Goal: Task Accomplishment & Management: Complete application form

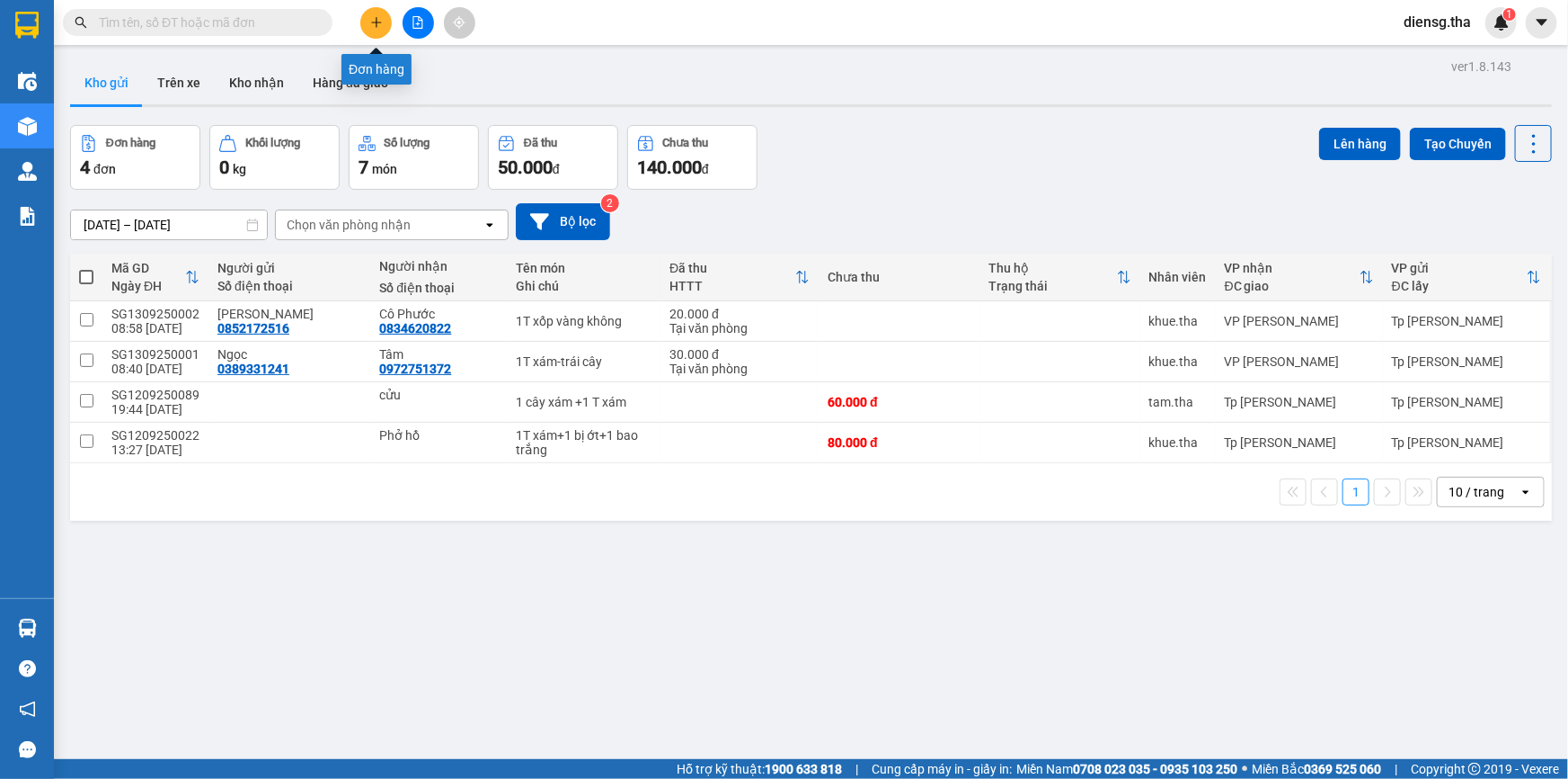
click at [377, 29] on button at bounding box center [376, 23] width 31 height 31
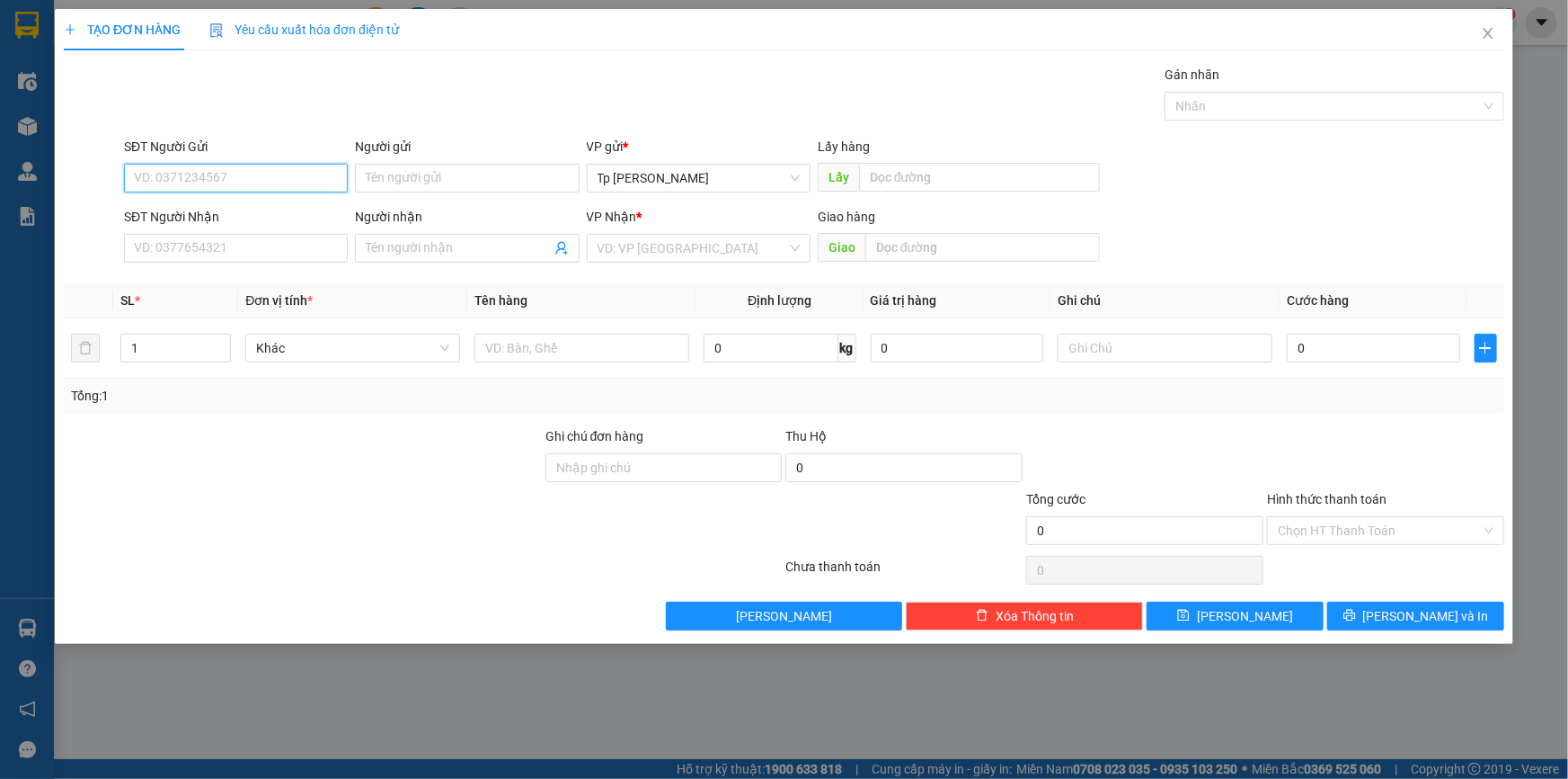
click at [306, 175] on input "SĐT Người Gửi" at bounding box center [235, 178] width 224 height 29
type input "0707104203"
click at [432, 189] on input "Người gửi" at bounding box center [466, 178] width 224 height 29
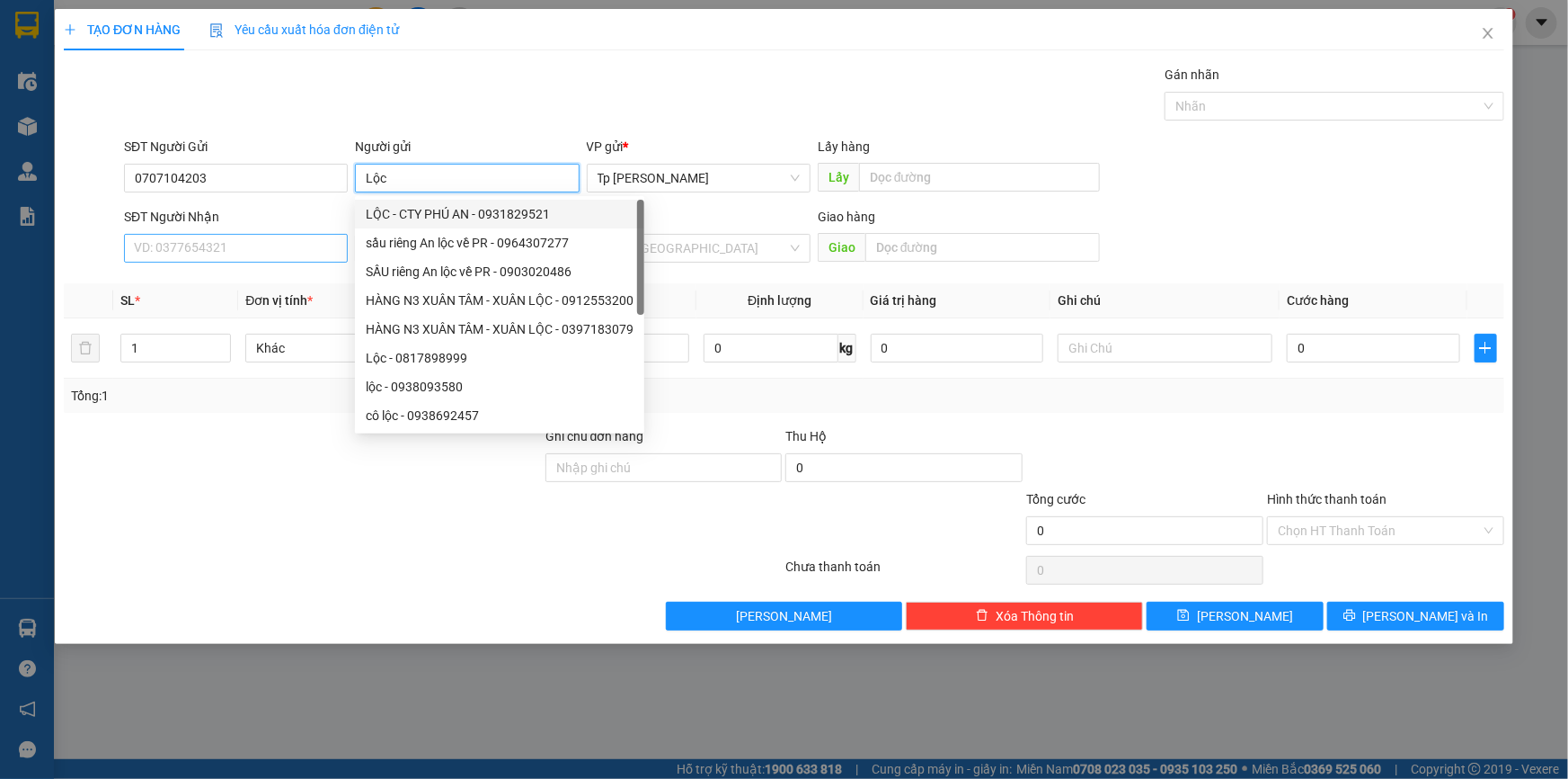
type input "Lộc"
click at [315, 244] on input "SĐT Người Nhận" at bounding box center [235, 248] width 224 height 29
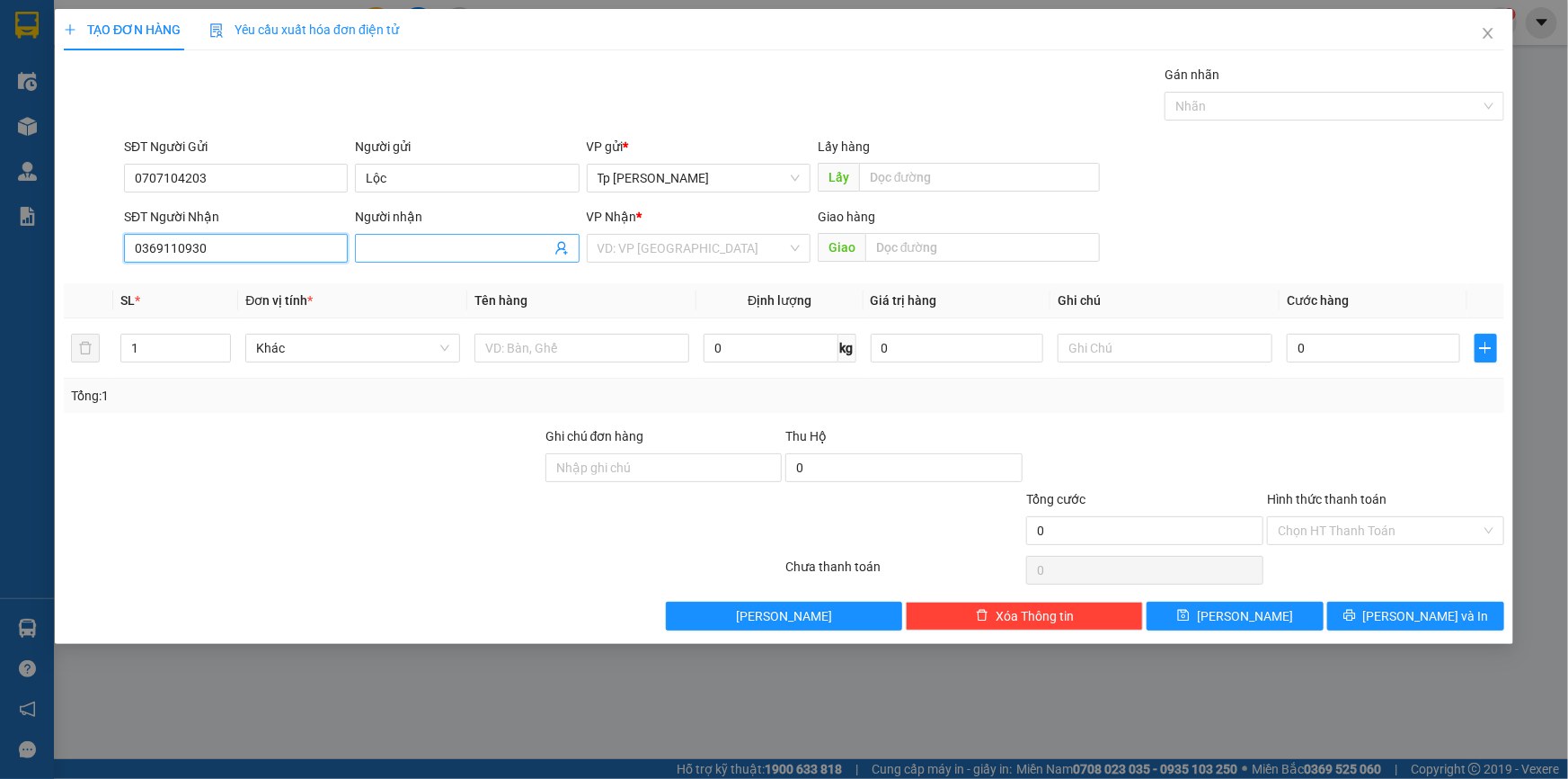
type input "0369110930"
click at [403, 243] on input "Người nhận" at bounding box center [458, 248] width 184 height 20
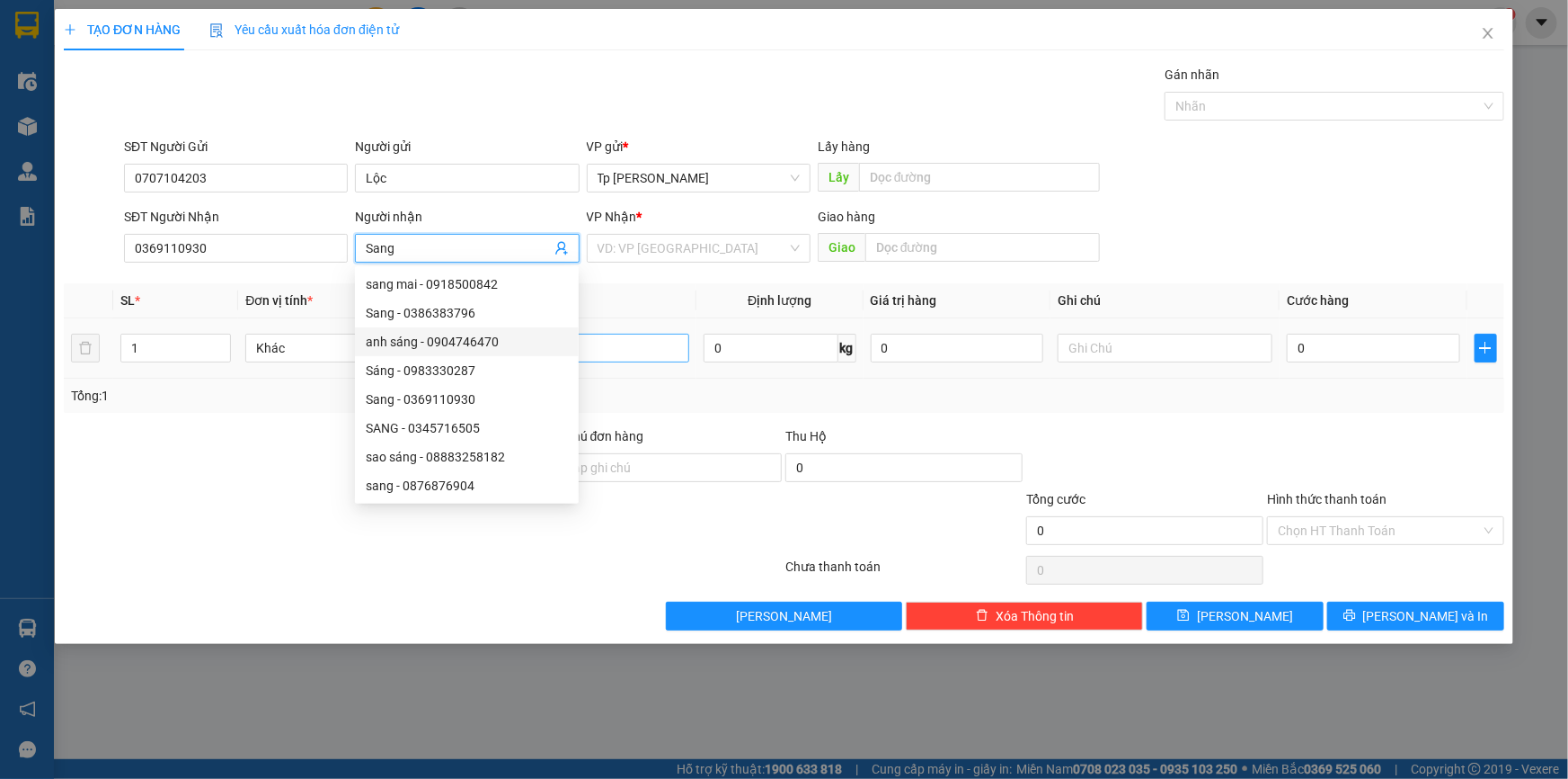
type input "Sang"
click at [614, 339] on input "text" at bounding box center [581, 348] width 214 height 29
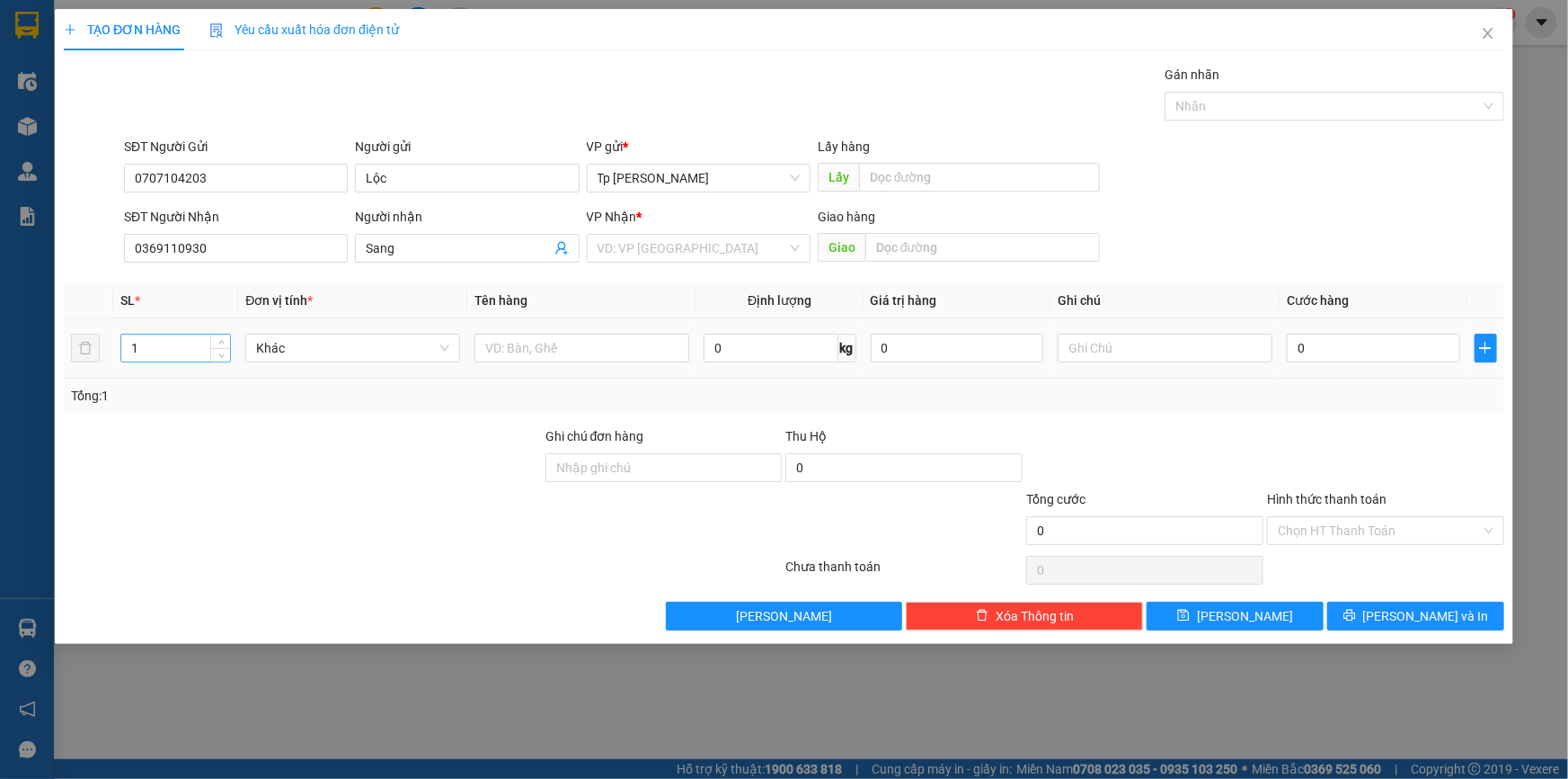
click at [180, 342] on input "1" at bounding box center [175, 348] width 109 height 27
type input "2"
click at [569, 345] on input "text" at bounding box center [581, 348] width 214 height 29
type input "2T sơn"
click at [1375, 344] on input "0" at bounding box center [1374, 348] width 173 height 29
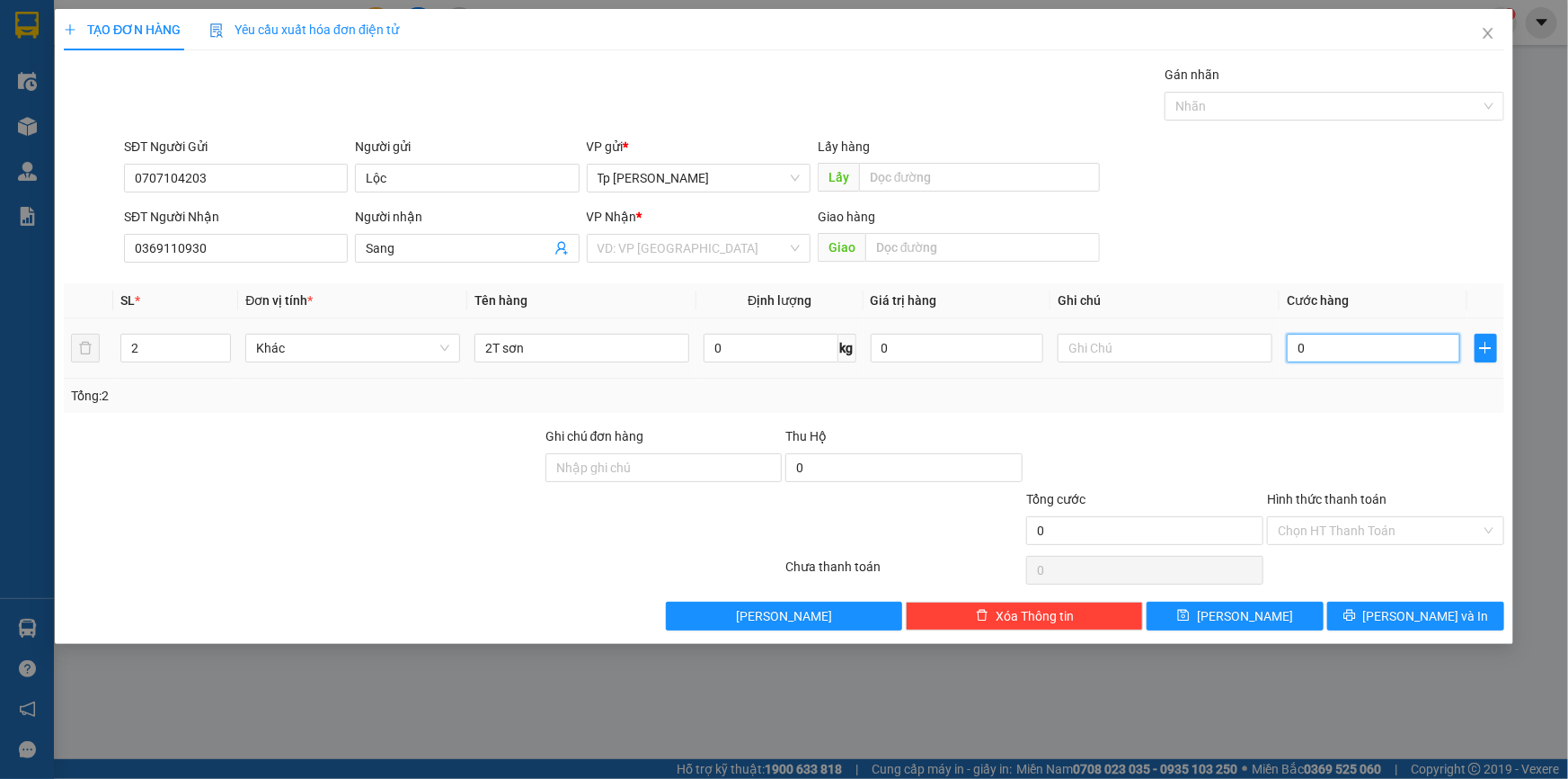
type input "5"
type input "50"
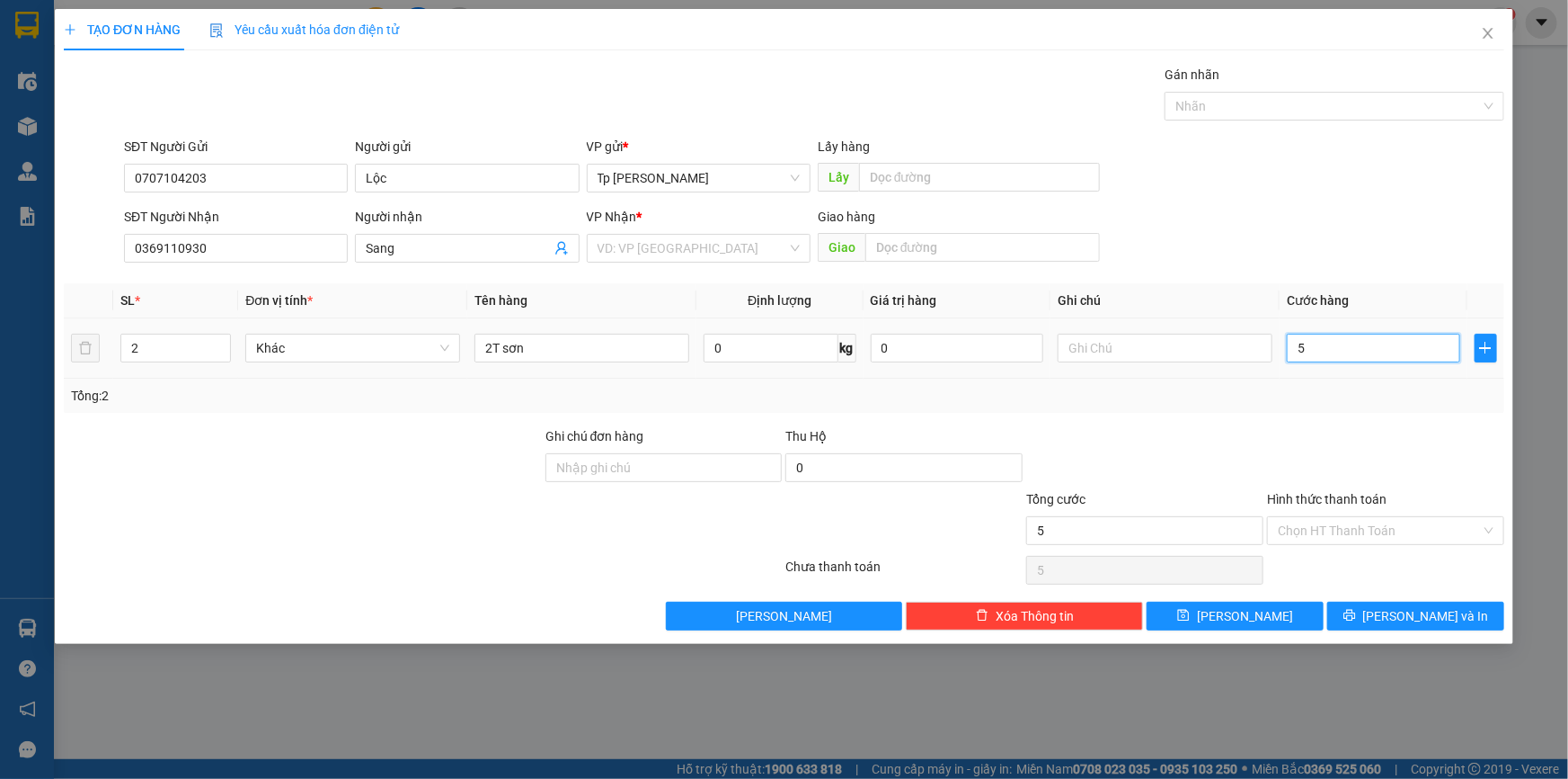
type input "50"
type input "50.000"
click at [624, 244] on input "search" at bounding box center [693, 248] width 190 height 27
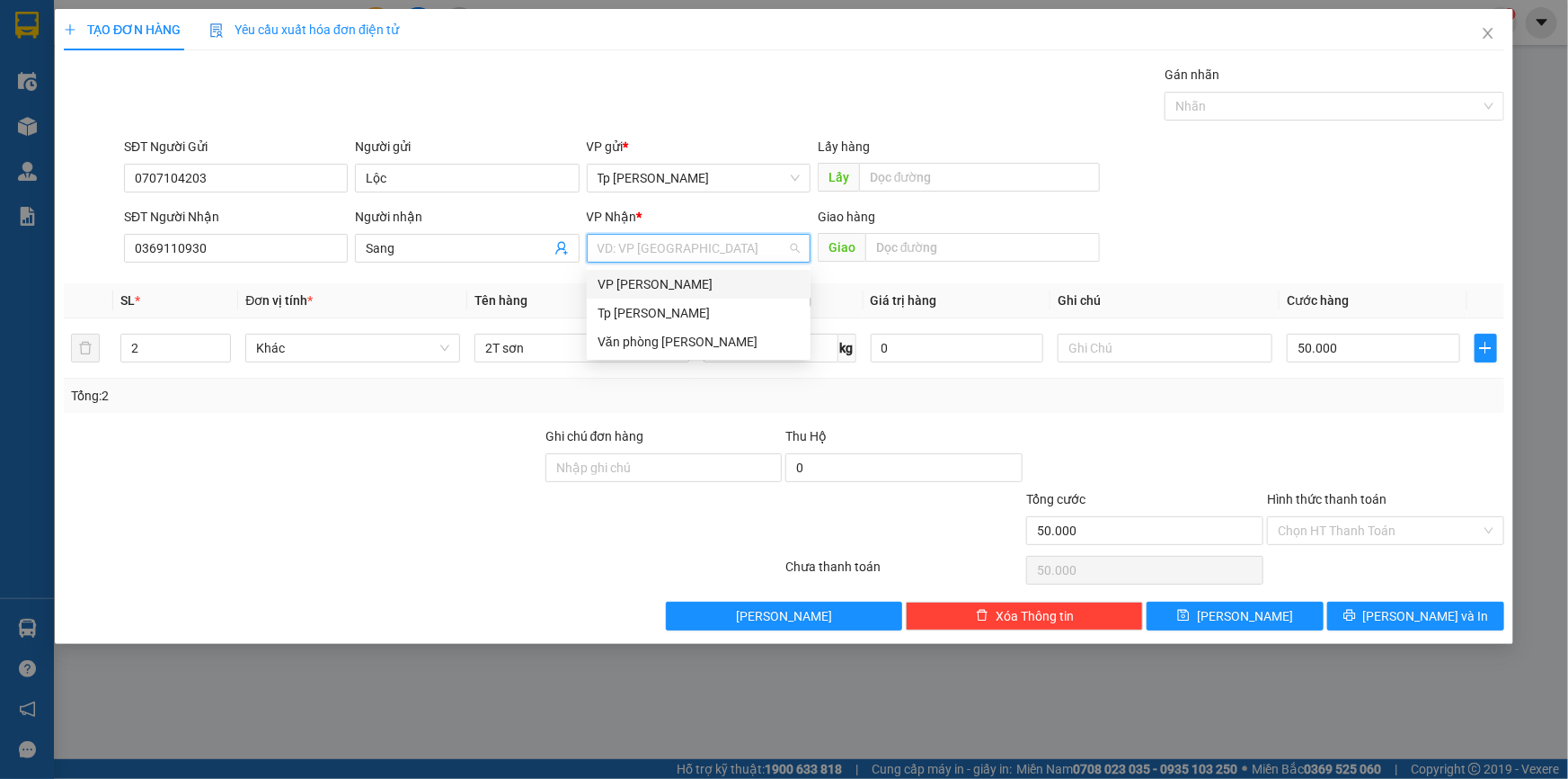
click at [650, 283] on div "VP Phan Rang" at bounding box center [699, 284] width 203 height 20
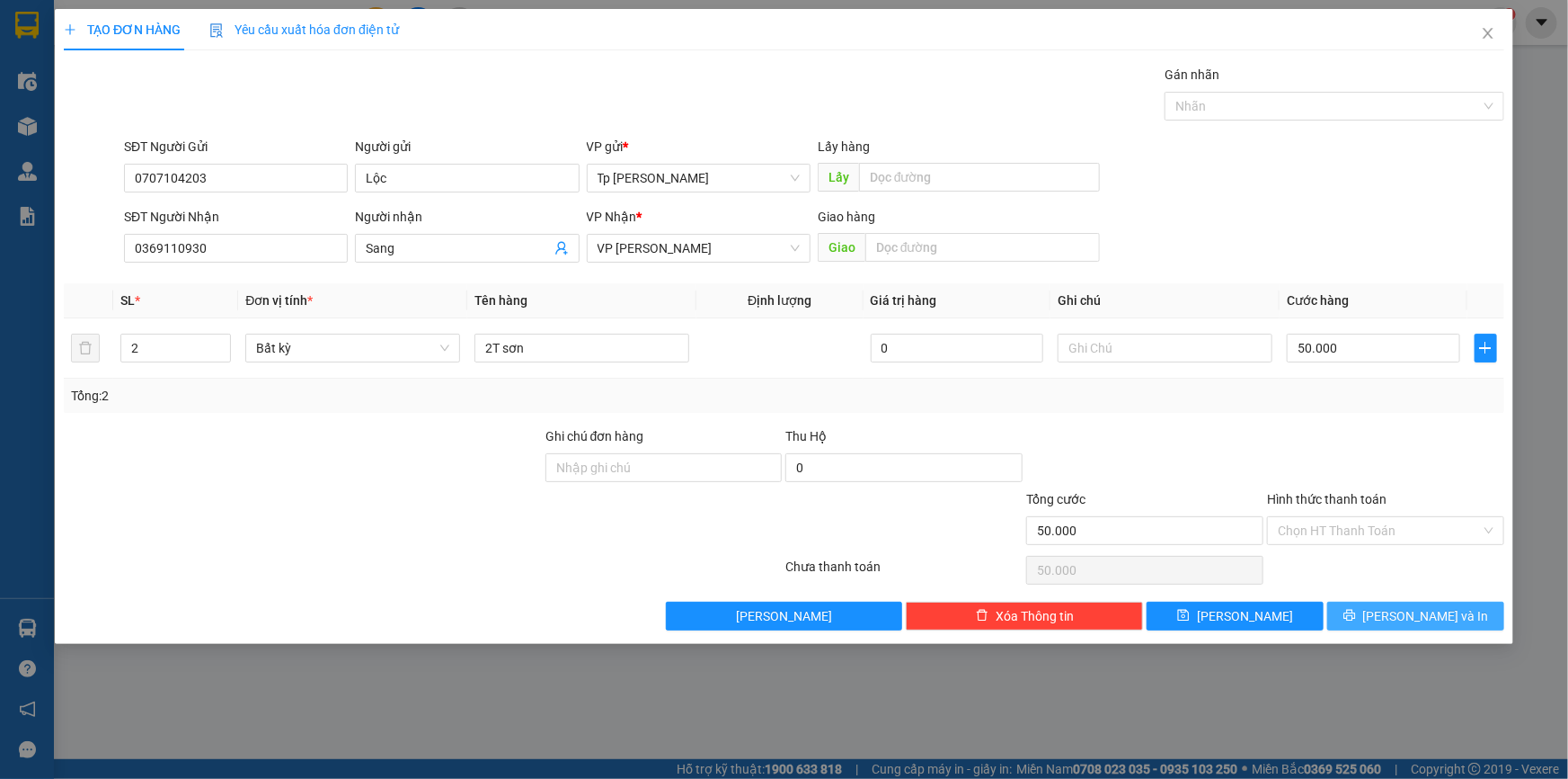
click at [1356, 613] on icon "printer" at bounding box center [1350, 616] width 13 height 13
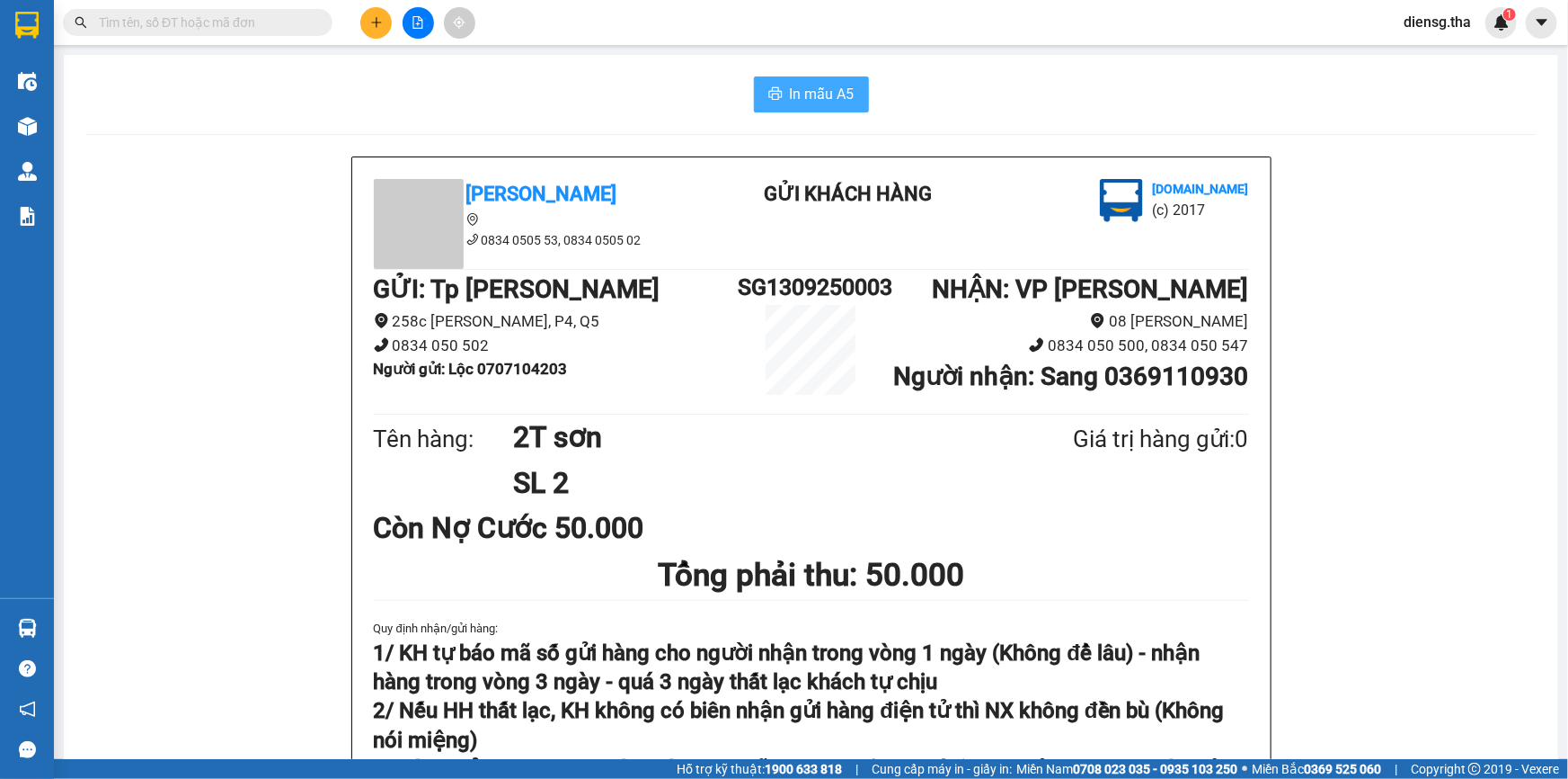
click at [810, 88] on span "In mẫu A5" at bounding box center [821, 94] width 65 height 23
click at [255, 15] on input "text" at bounding box center [204, 23] width 212 height 20
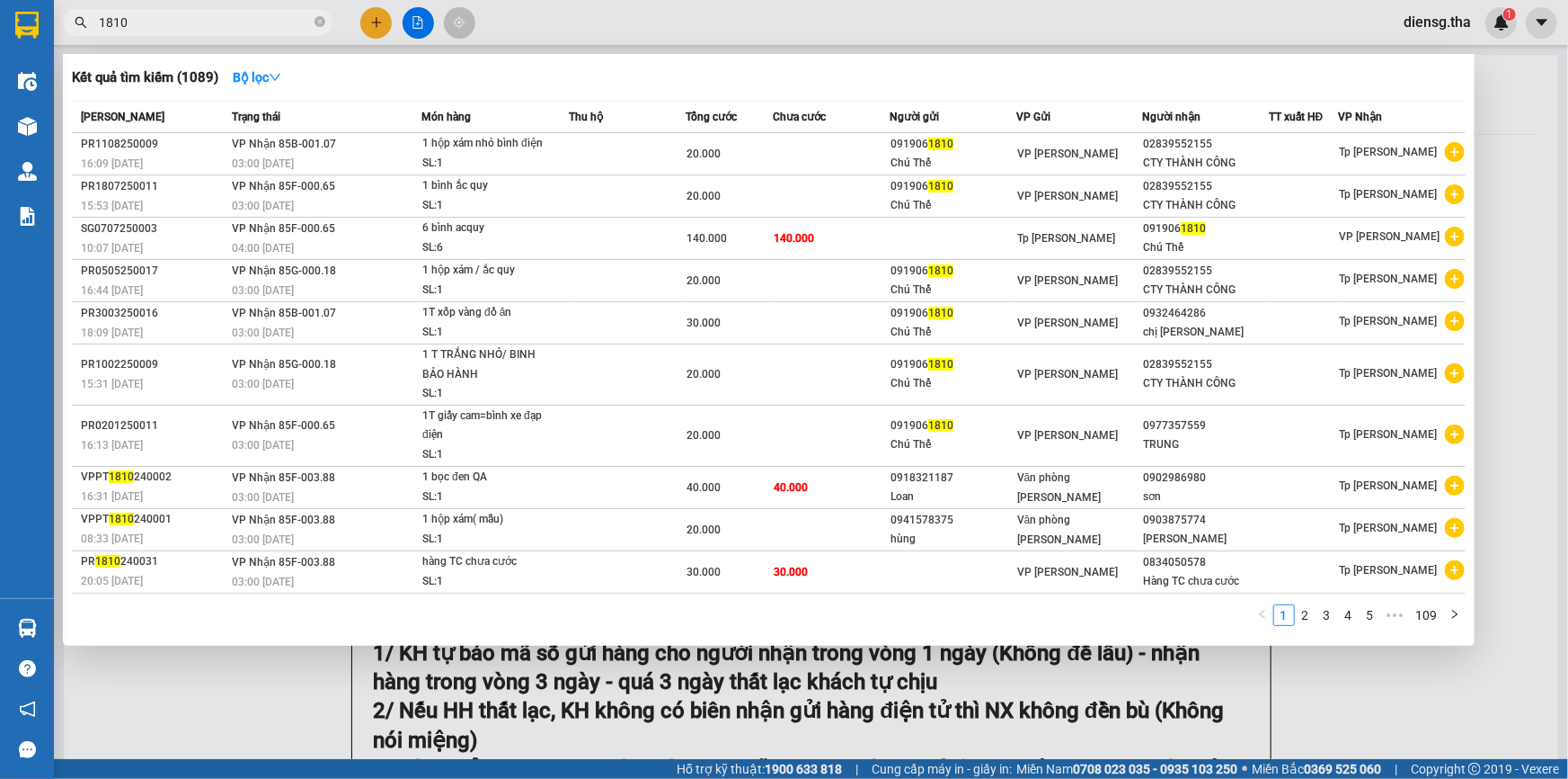
click at [101, 23] on input "1810" at bounding box center [204, 23] width 212 height 20
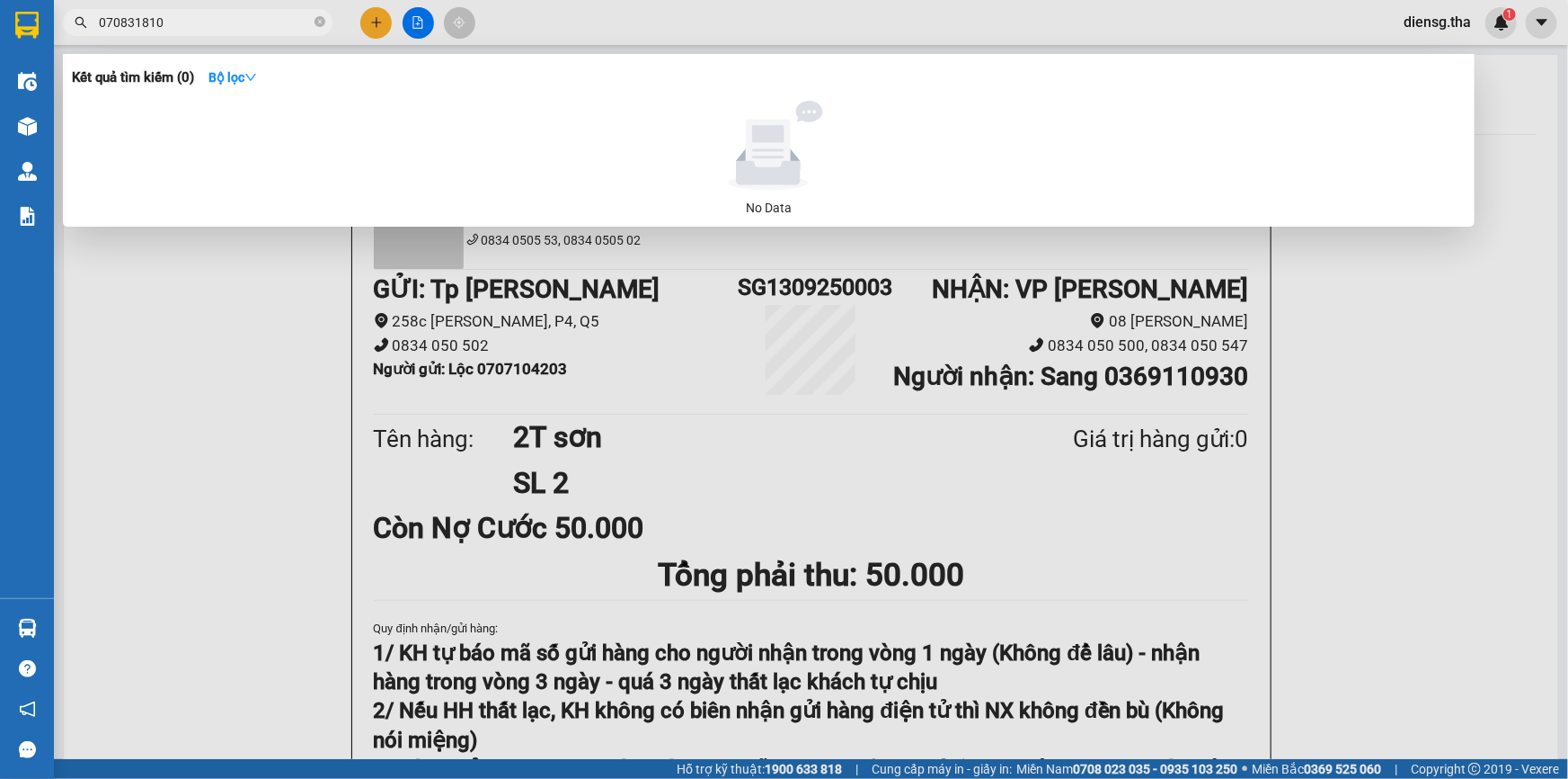
type input "0708391810"
